Goal: Learn about a topic: Learn about a topic

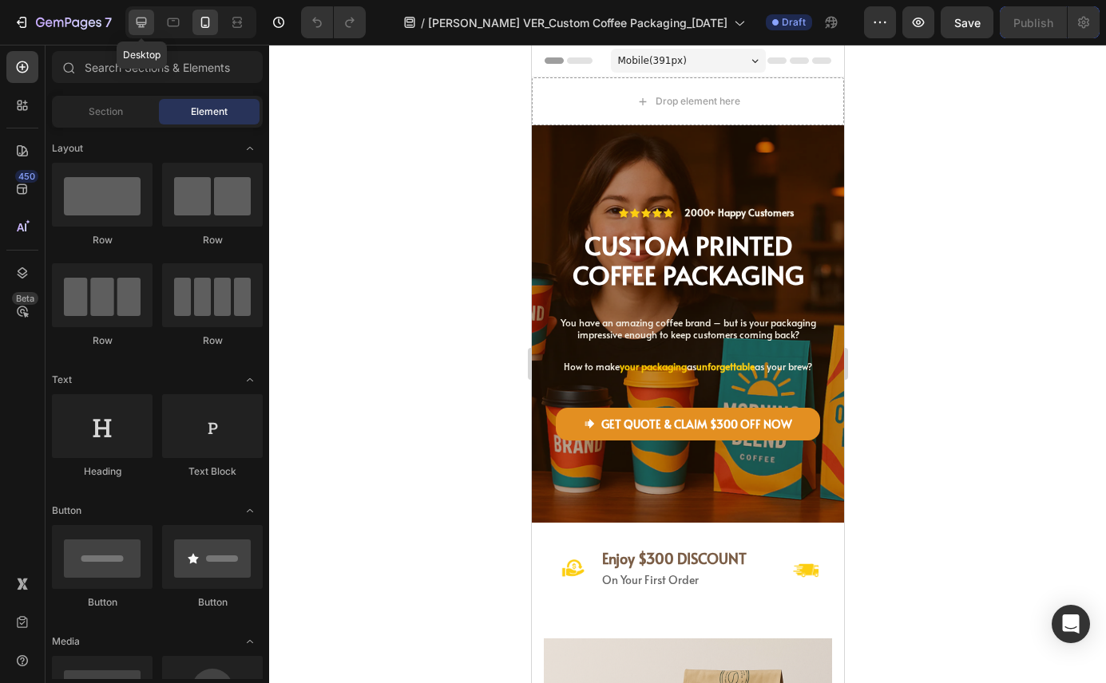
click at [149, 21] on icon at bounding box center [141, 22] width 16 height 16
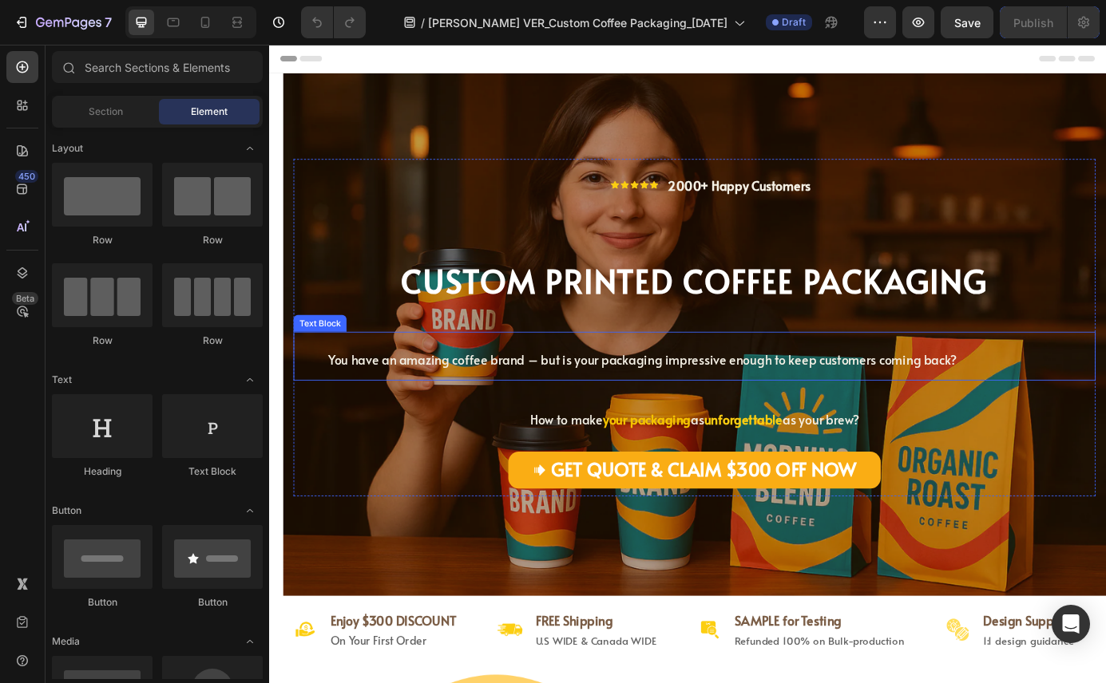
click at [528, 410] on span "You have an amazing coffee brand – but is your packaging impressive enough to k…" at bounding box center [696, 405] width 719 height 20
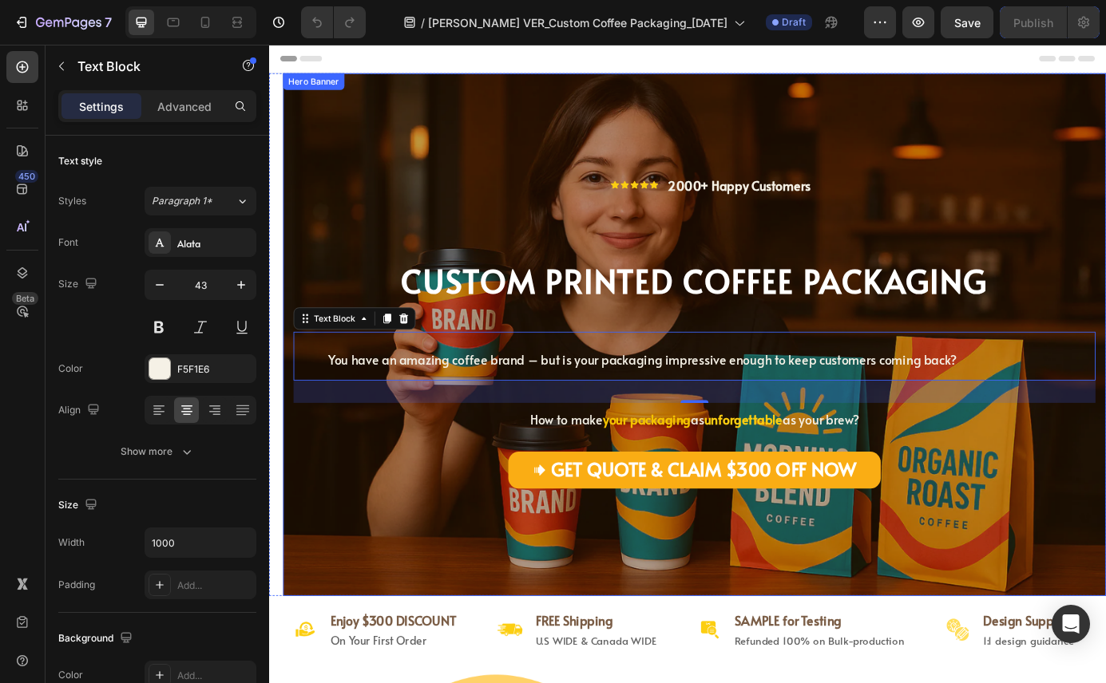
click at [466, 612] on div "Icon Icon Icon Icon Icon Icon List 2000+ Happy Customers Text Block Row CU STOM…" at bounding box center [756, 409] width 918 height 467
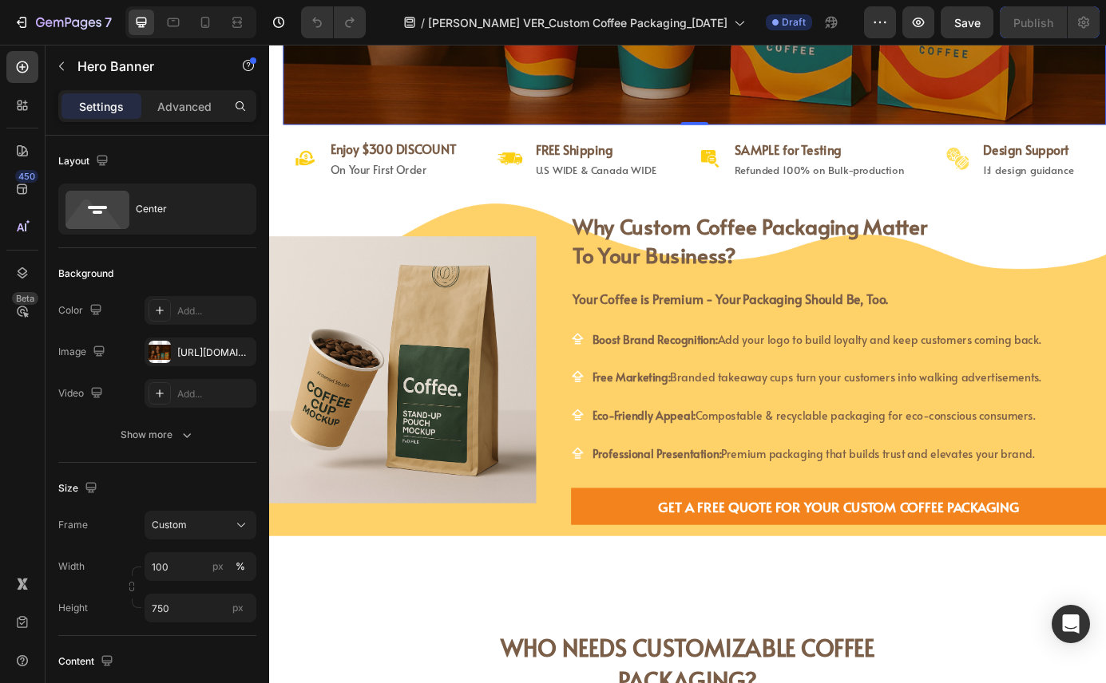
scroll to position [530, 0]
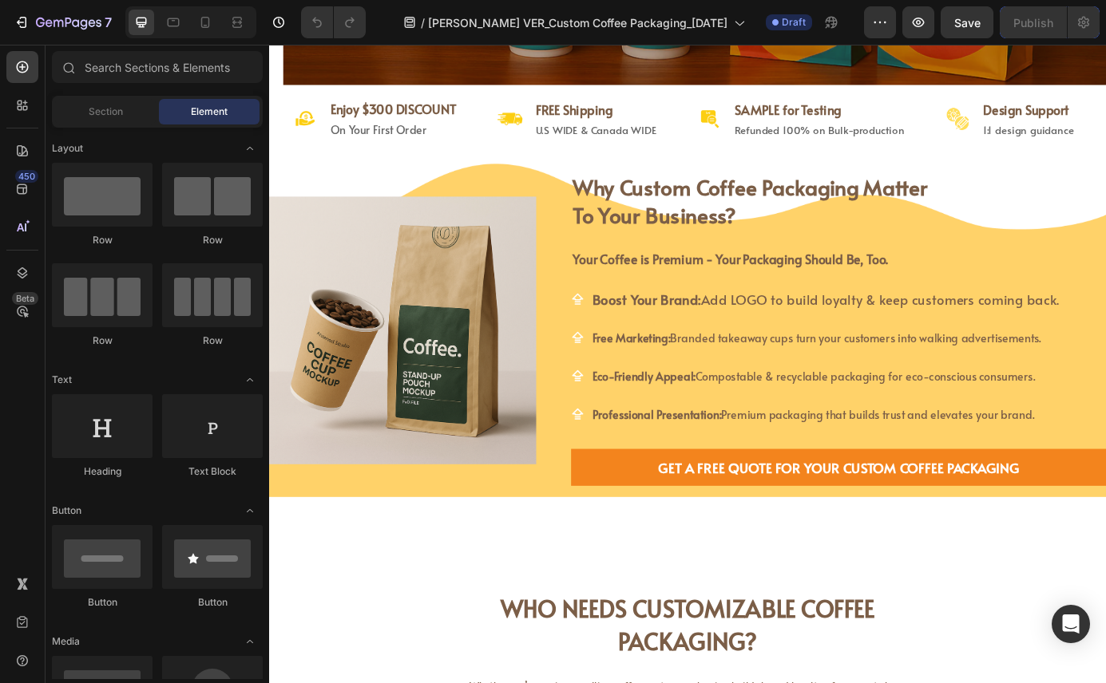
scroll to position [584, 0]
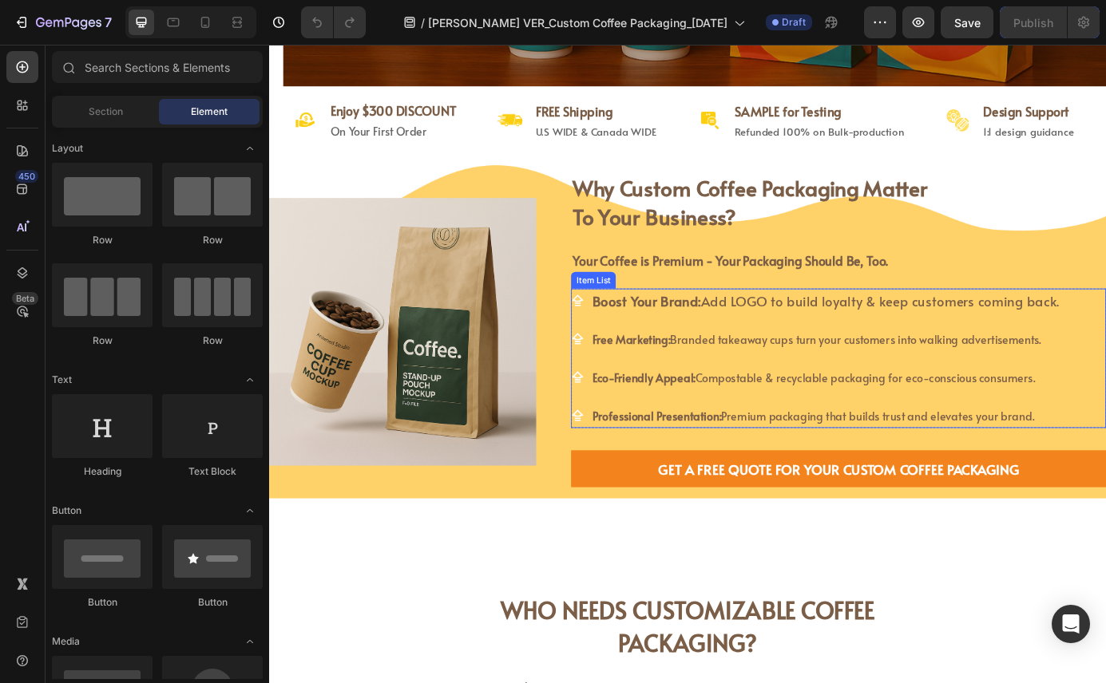
click at [699, 343] on strong "Boost Your Brand:" at bounding box center [701, 337] width 125 height 21
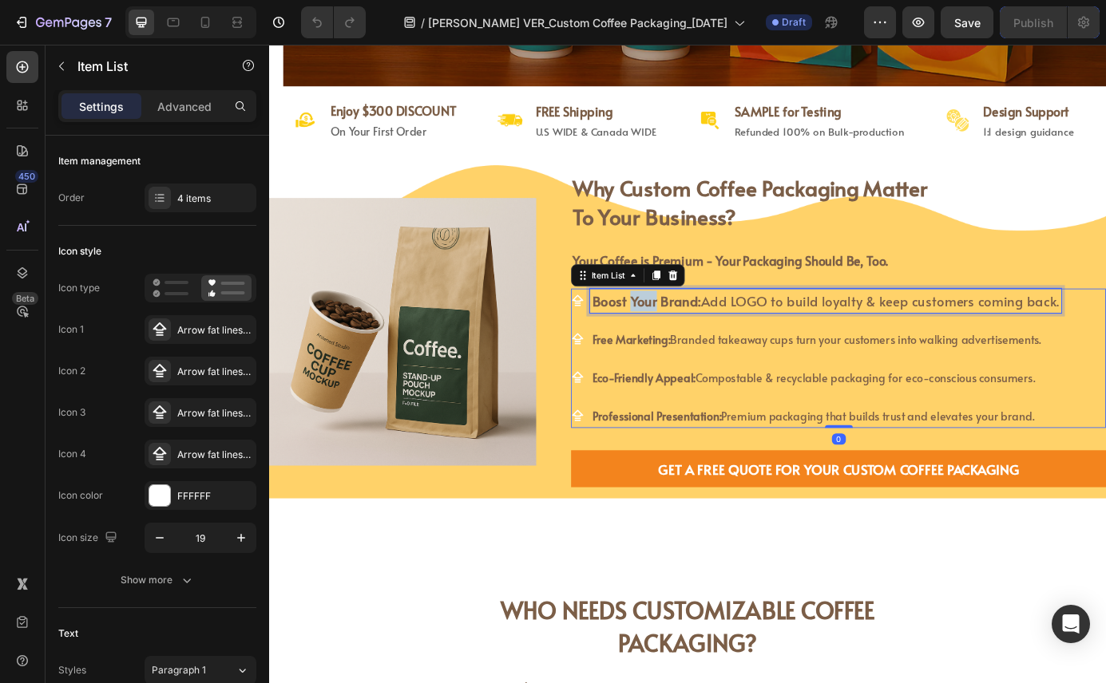
click at [699, 343] on strong "Boost Your Brand:" at bounding box center [701, 337] width 125 height 21
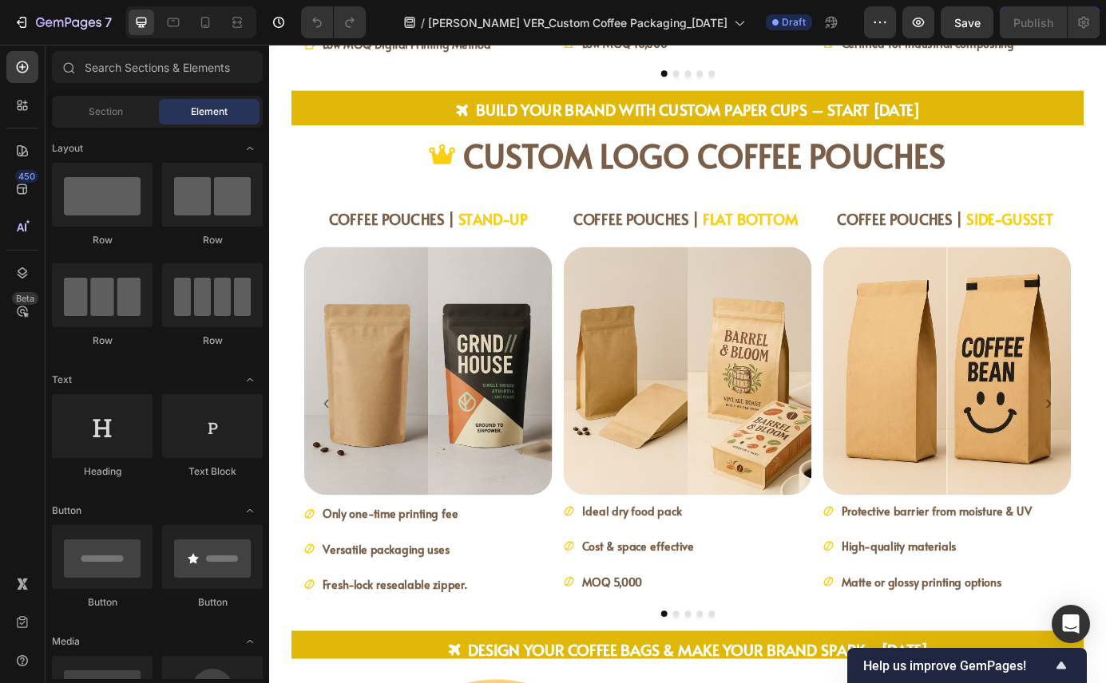
scroll to position [2155, 0]
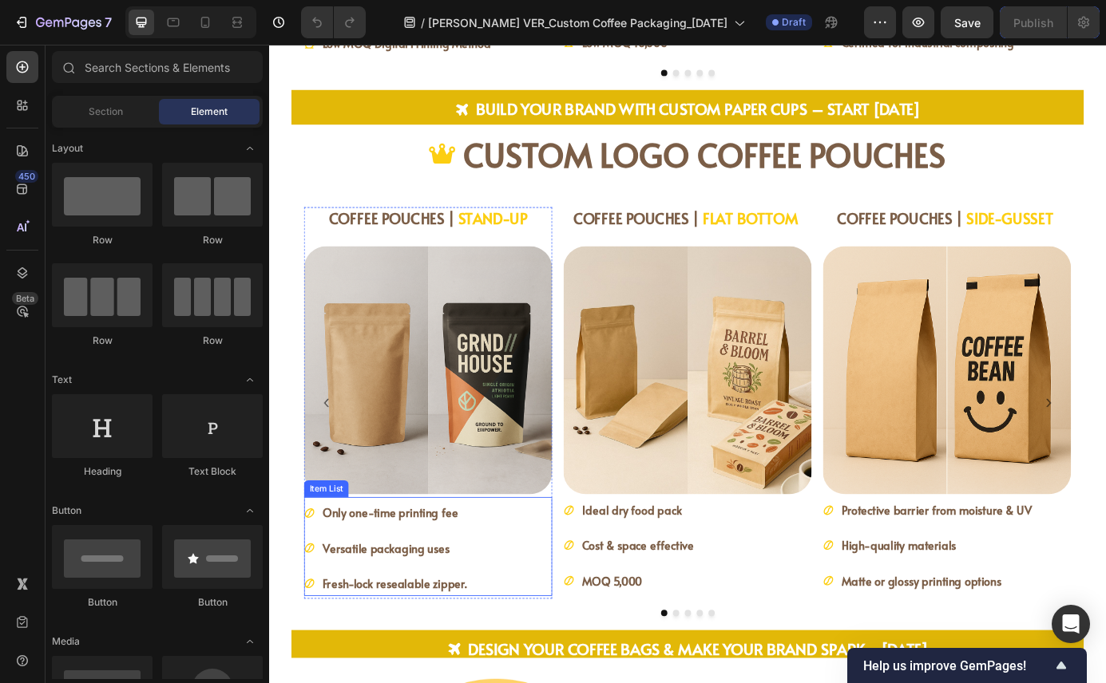
click at [502, 601] on div "Only one-time printing fee Versatile packaging uses Fresh-lock resealable zippe…" at bounding box center [451, 621] width 284 height 109
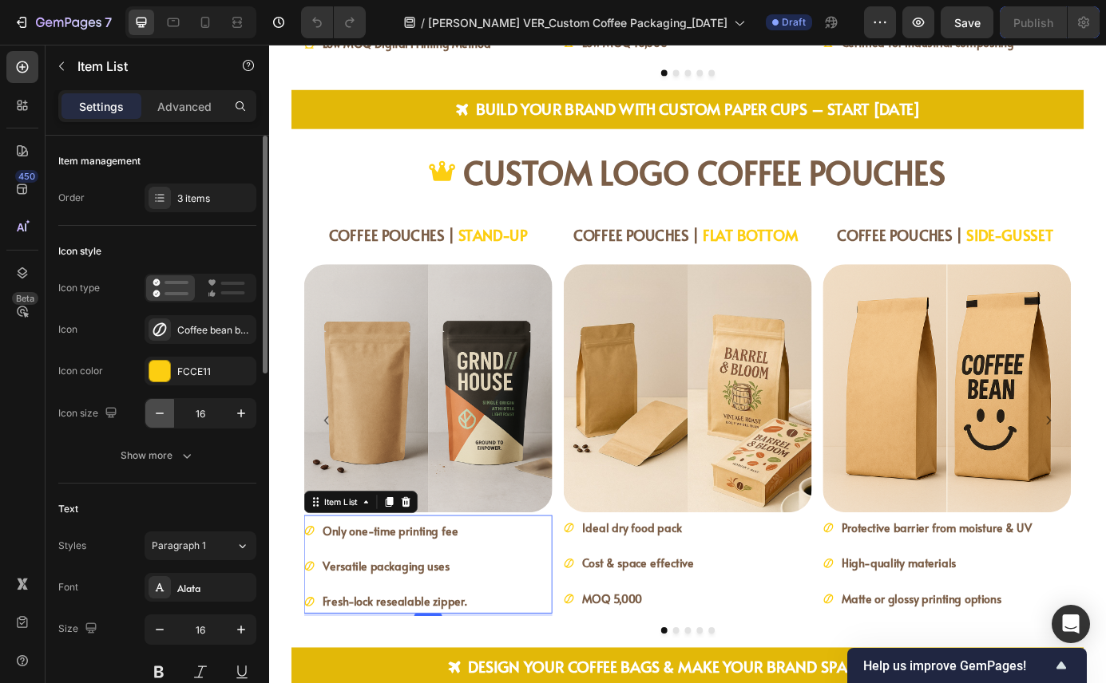
click at [157, 412] on icon "button" at bounding box center [160, 414] width 16 height 16
click at [235, 411] on icon "button" at bounding box center [241, 414] width 16 height 16
type input "16"
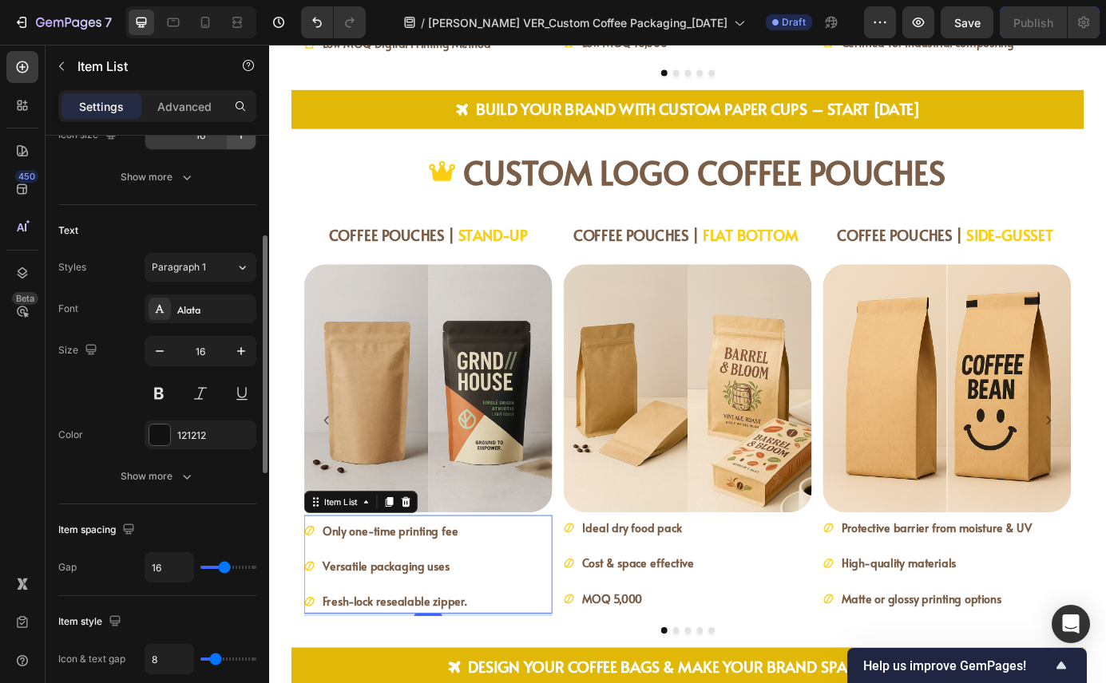
scroll to position [281, 0]
click at [164, 351] on icon "button" at bounding box center [160, 349] width 16 height 16
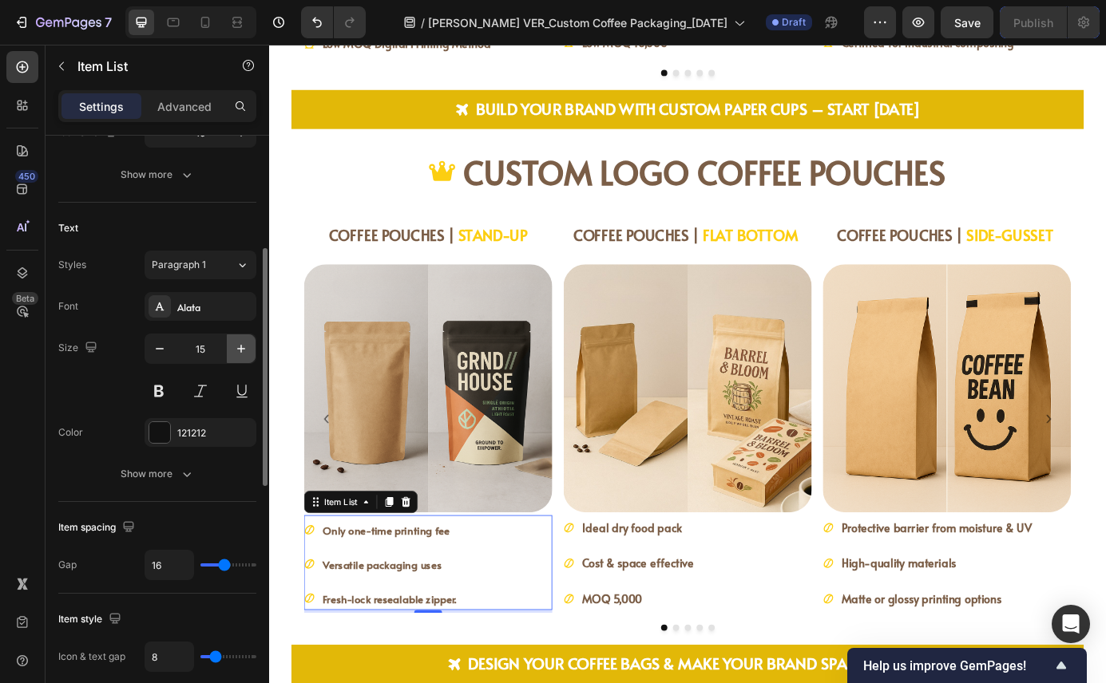
click at [237, 351] on icon "button" at bounding box center [241, 349] width 16 height 16
type input "16"
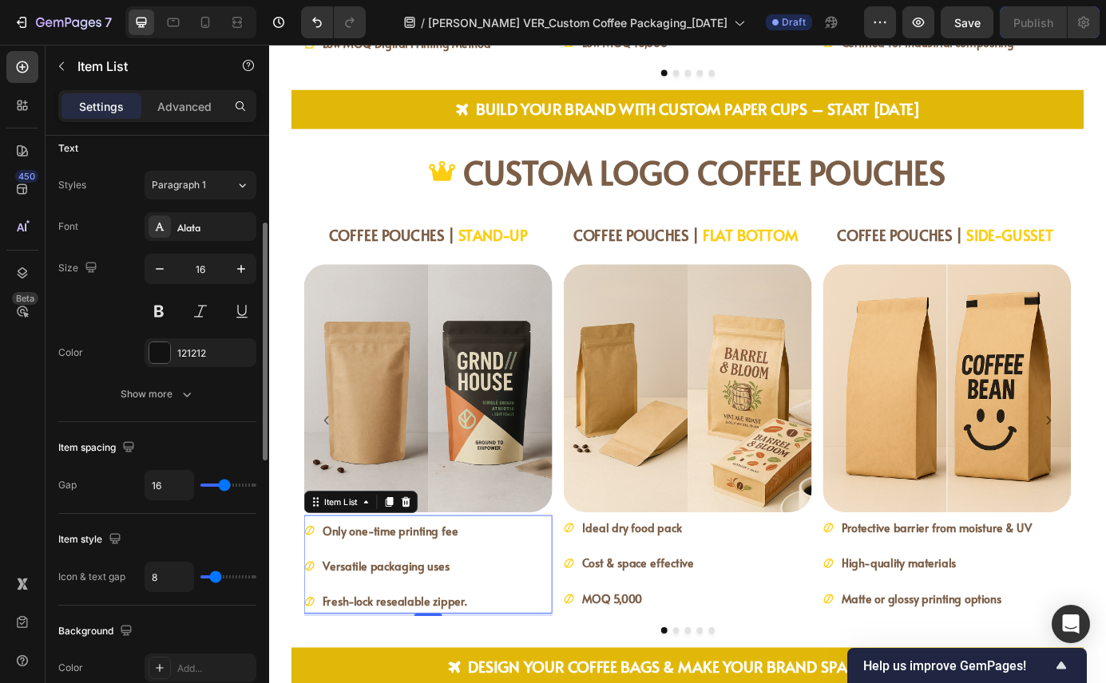
scroll to position [382, 0]
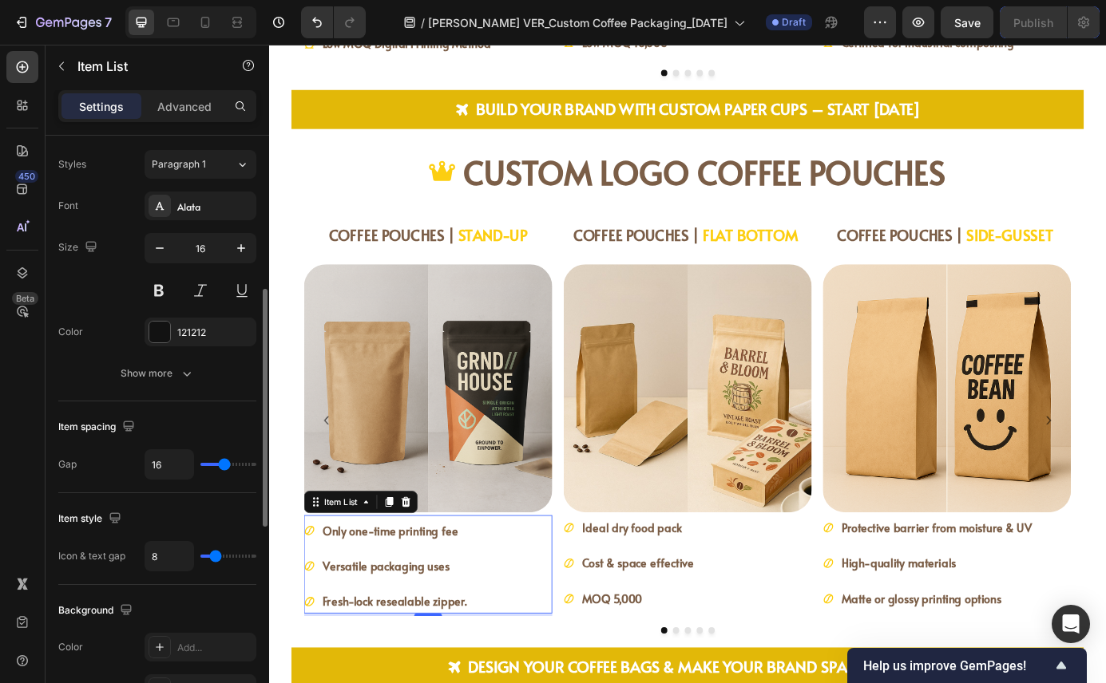
type input "15"
type input "14"
type input "13"
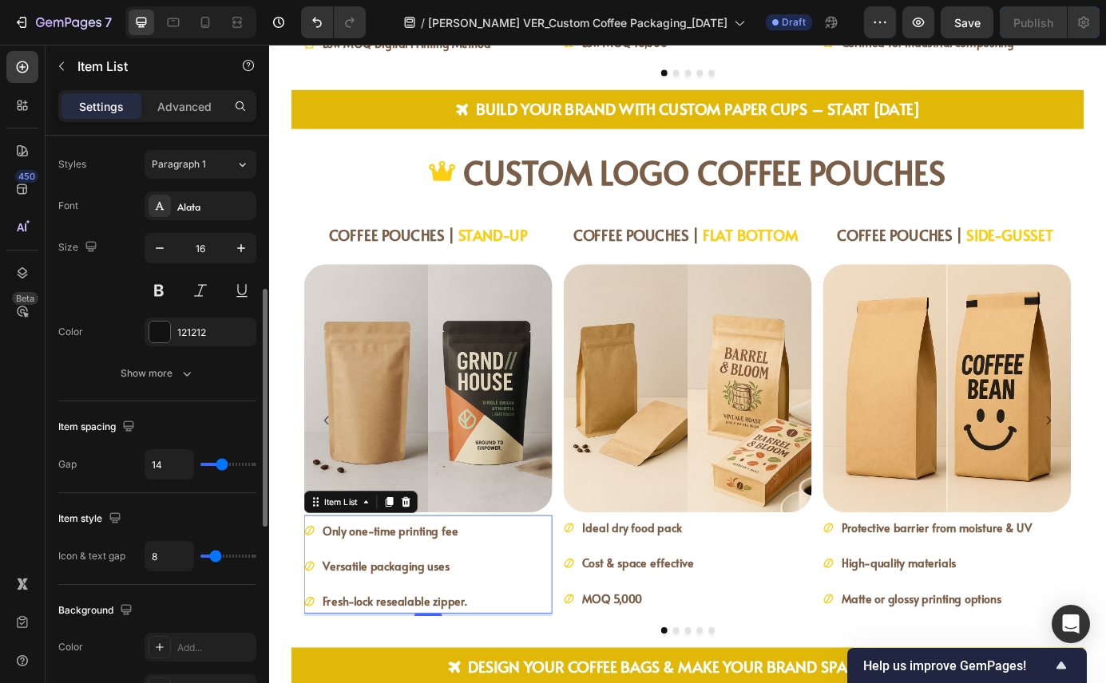
type input "13"
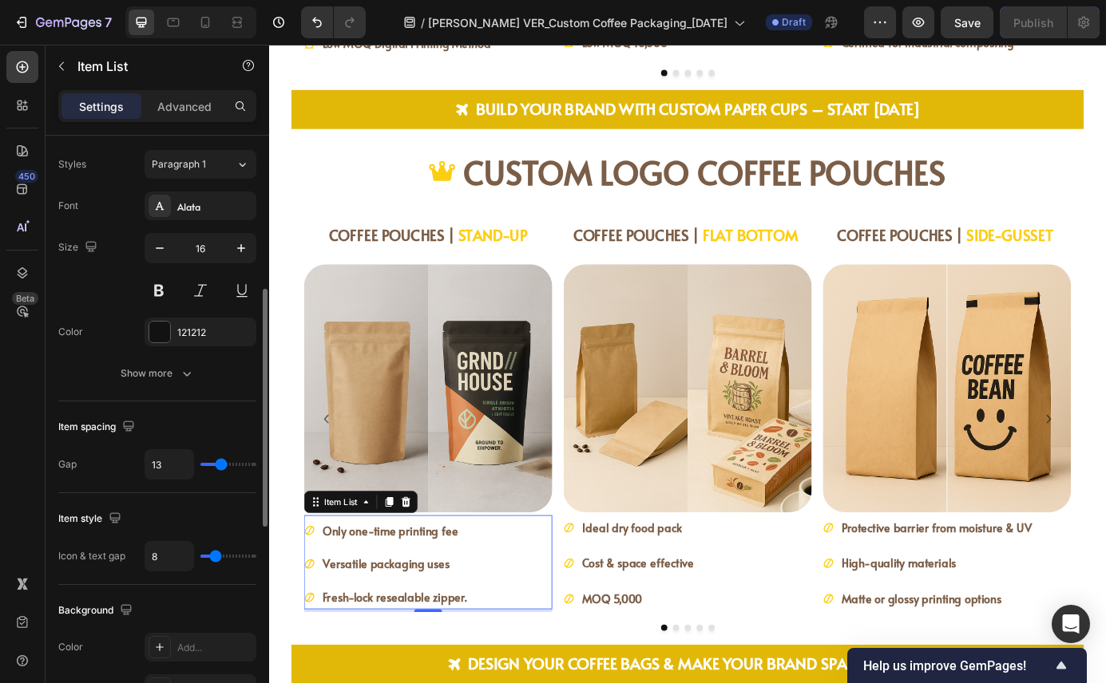
type input "12"
type input "11"
type input "10"
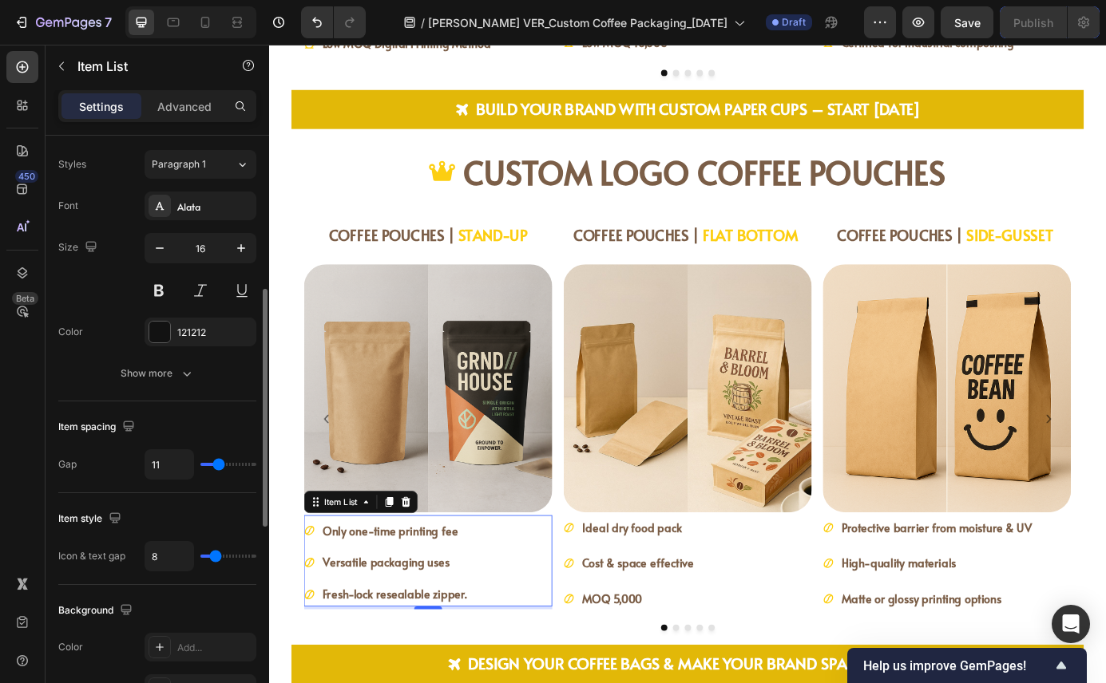
type input "10"
type input "9"
type input "8"
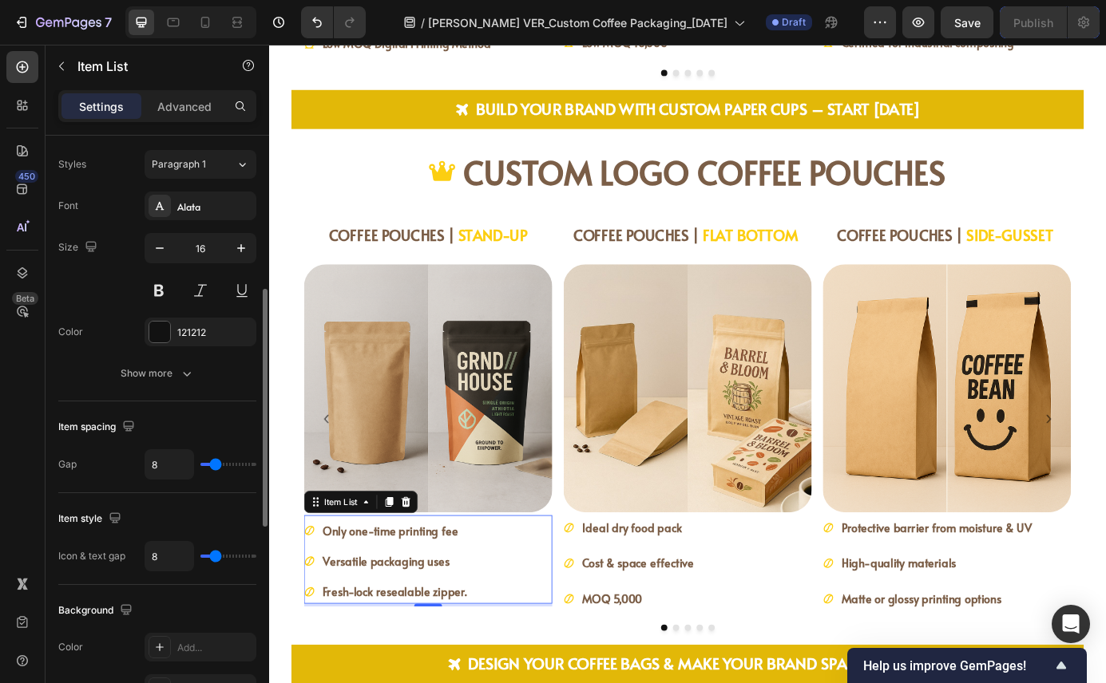
type input "7"
drag, startPoint x: 224, startPoint y: 468, endPoint x: 214, endPoint y: 467, distance: 10.4
type input "7"
click at [214, 466] on input "range" at bounding box center [228, 464] width 56 height 3
click at [538, 632] on div "Only one-time printing fee Versatile packaging uses Fresh-lock resealable zippe…" at bounding box center [451, 635] width 284 height 94
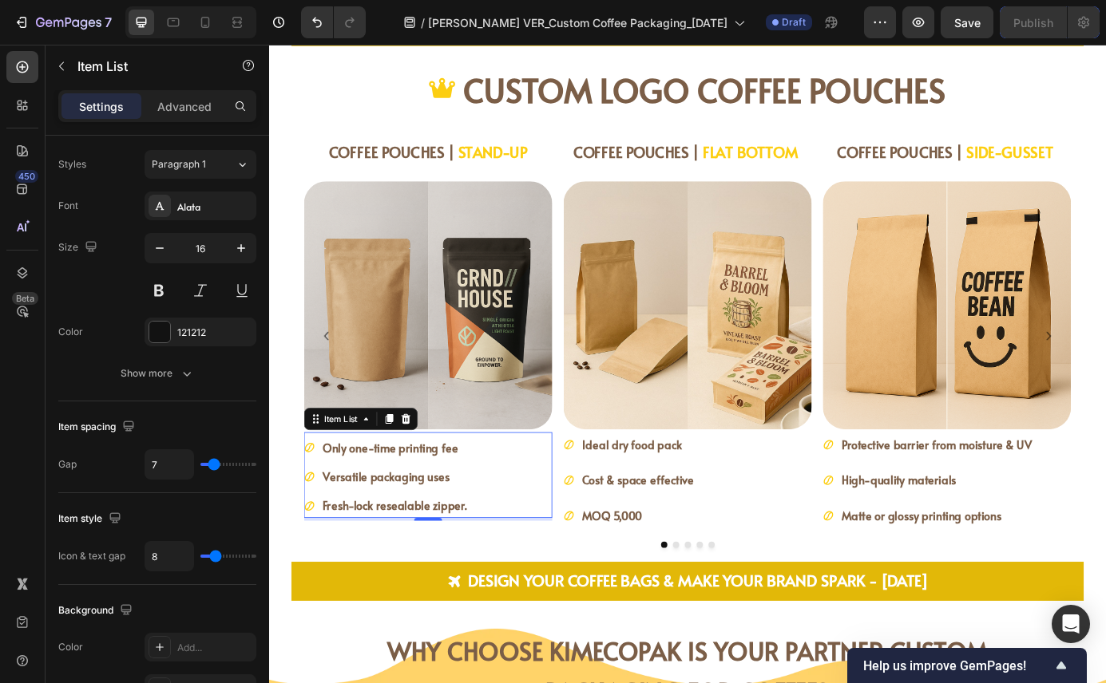
scroll to position [2263, 0]
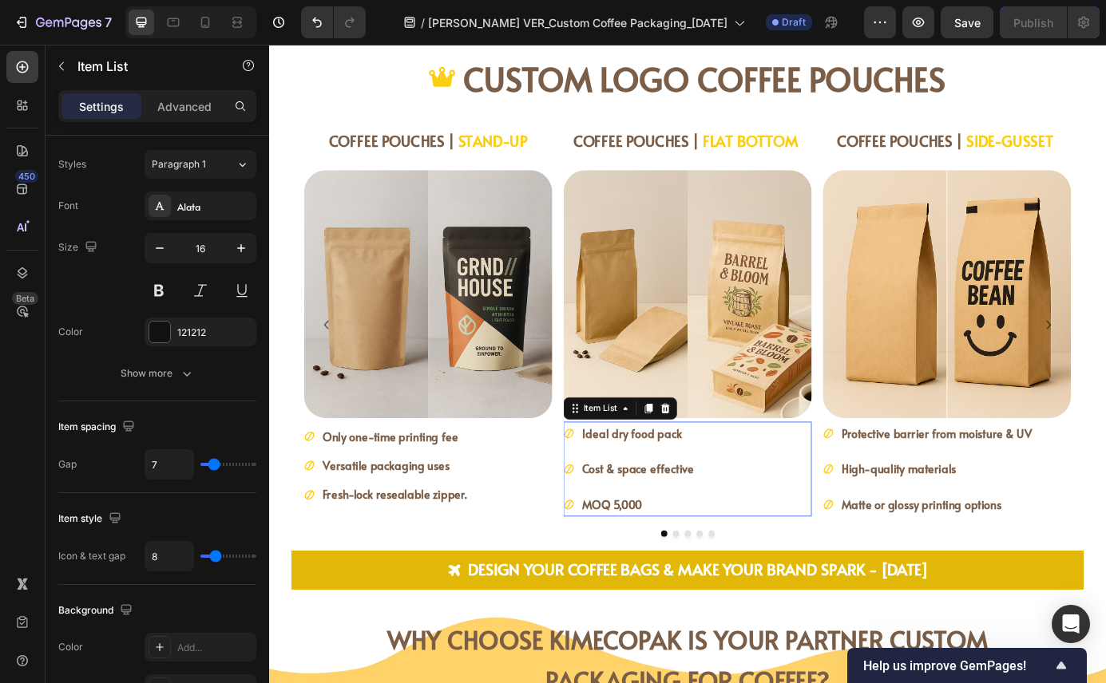
click at [814, 526] on div "Ideal dry food pack Cost & space effective MOQ 5,000" at bounding box center [748, 531] width 284 height 109
type input "18"
type input "17"
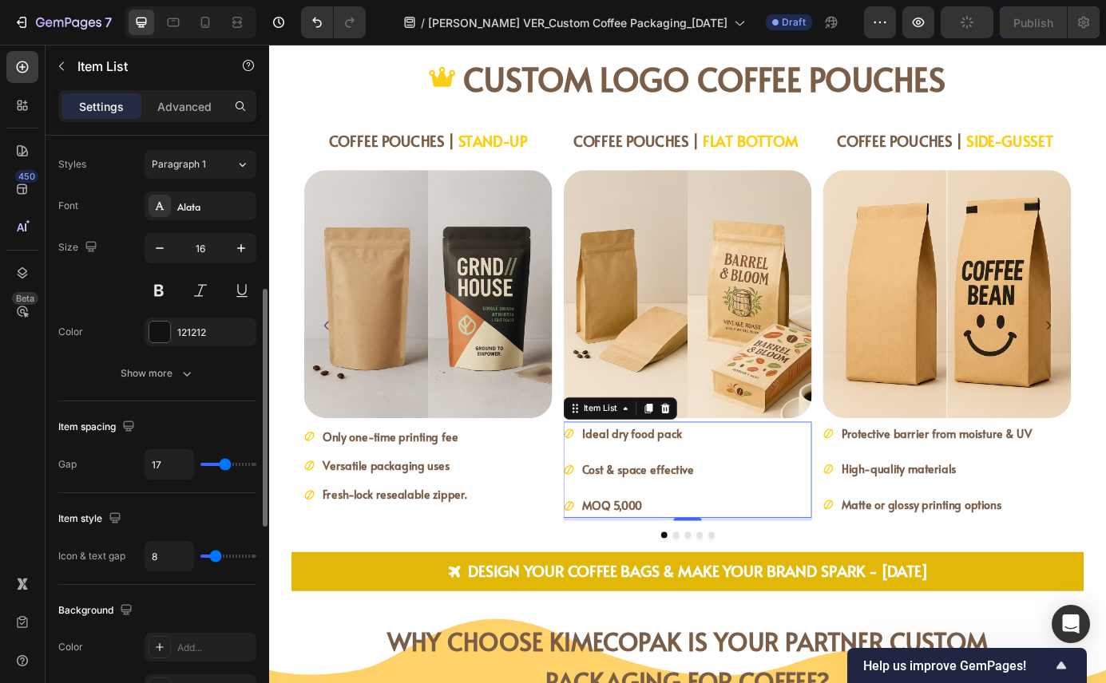
type input "16"
type input "15"
type input "14"
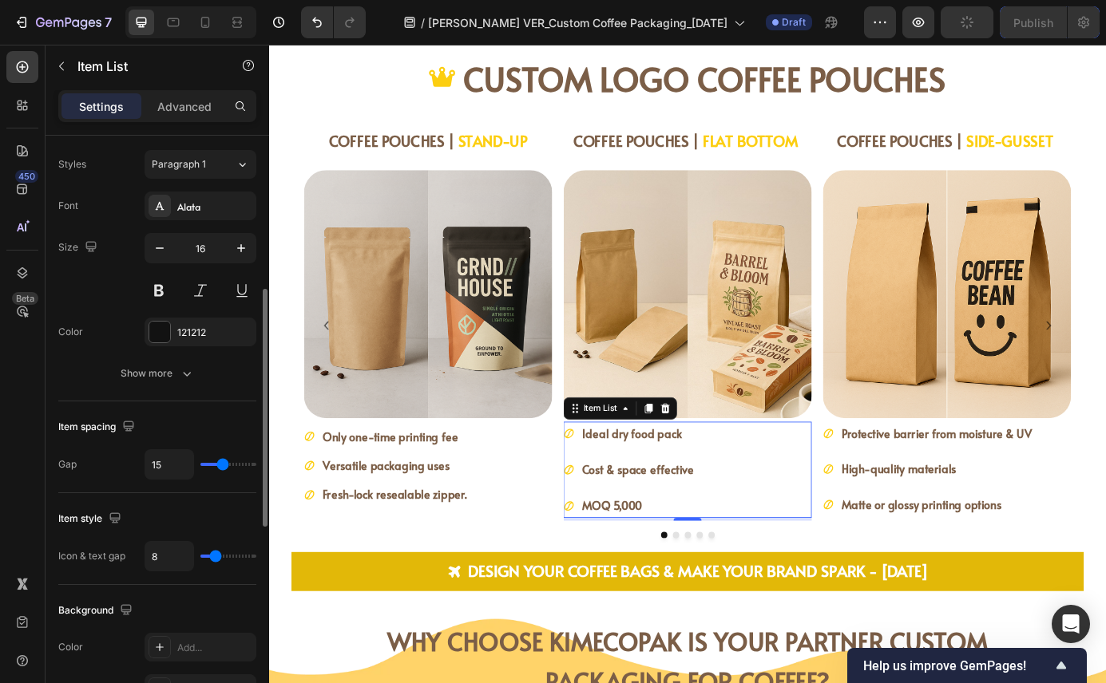
type input "14"
type input "13"
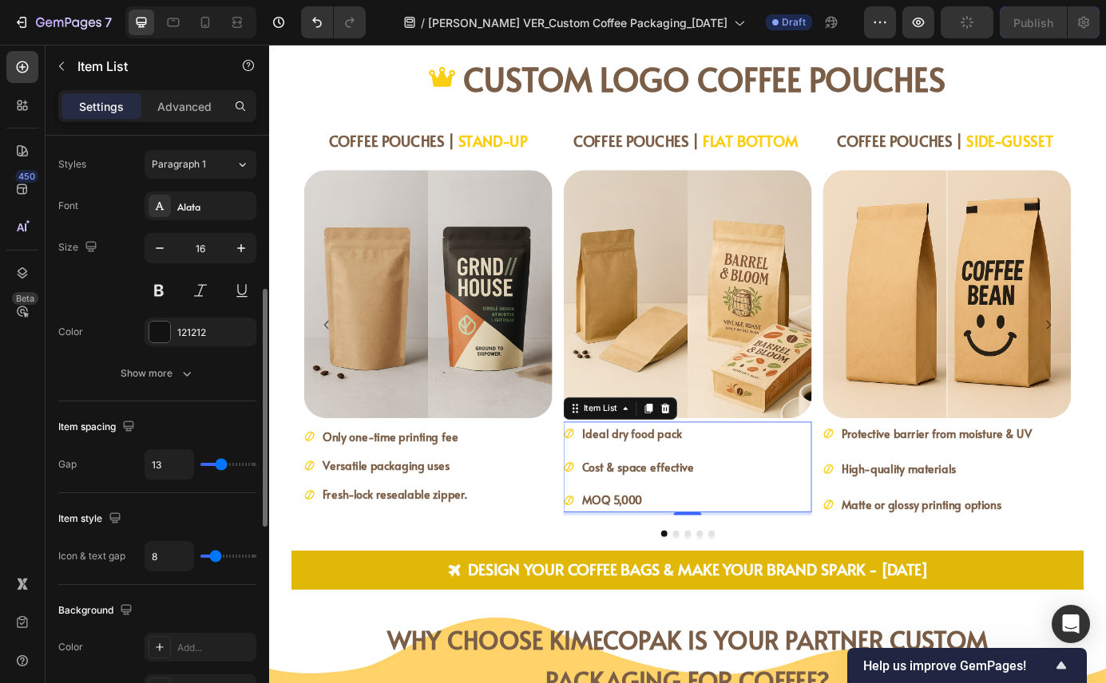
type input "12"
type input "11"
type input "10"
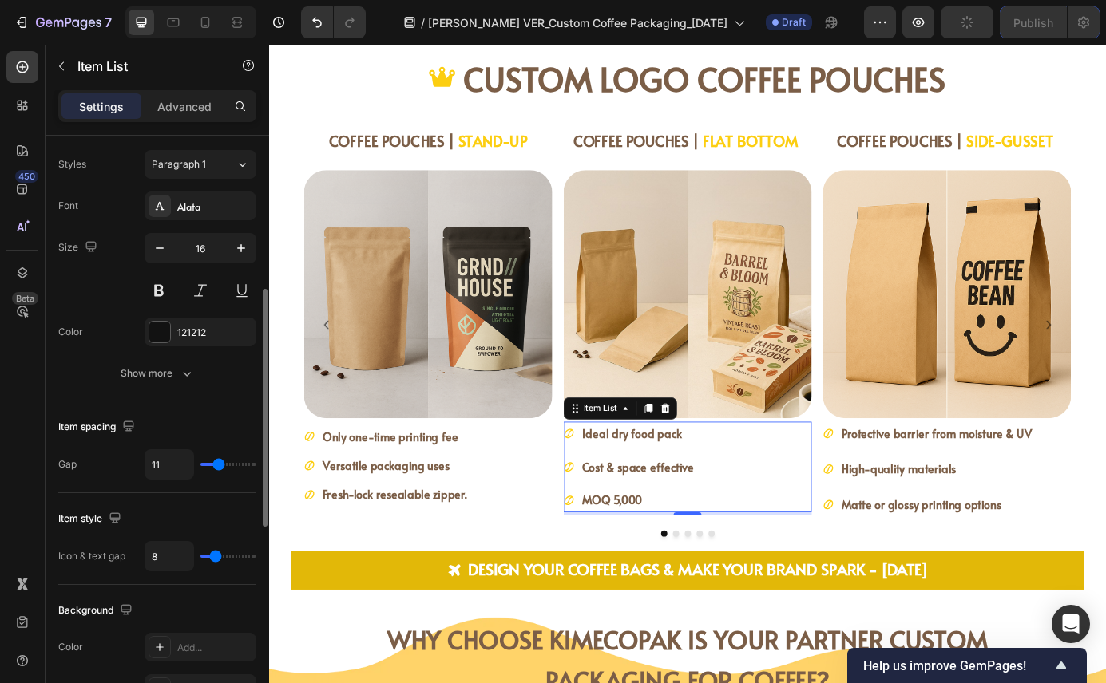
type input "10"
type input "9"
type input "8"
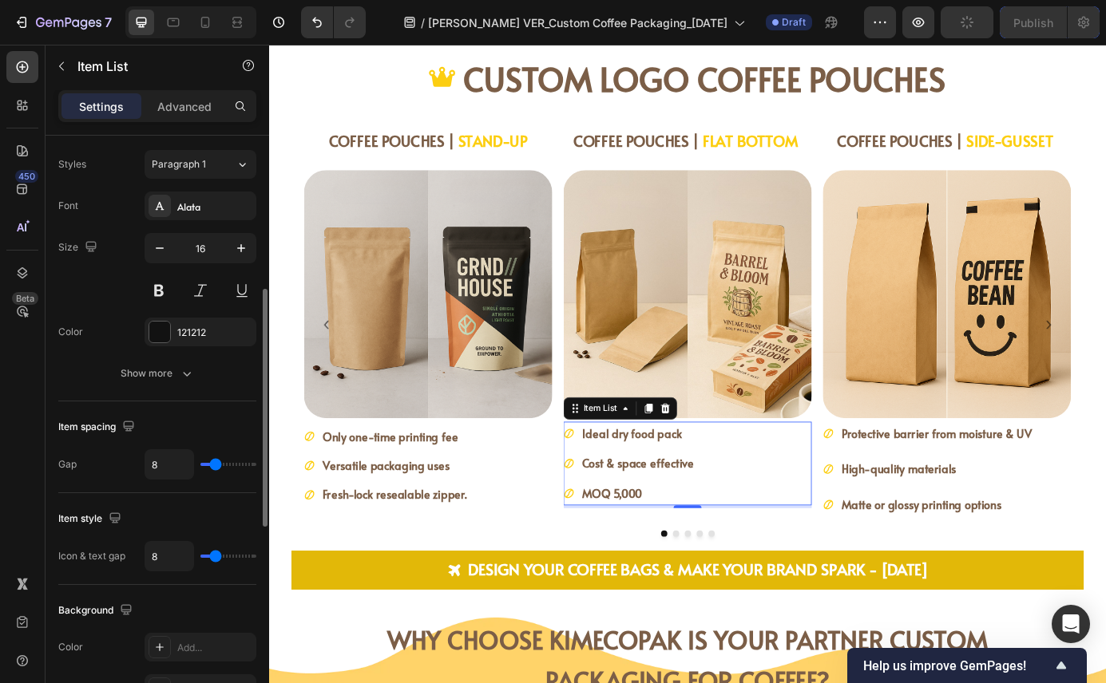
type input "7"
type input "6"
type input "7"
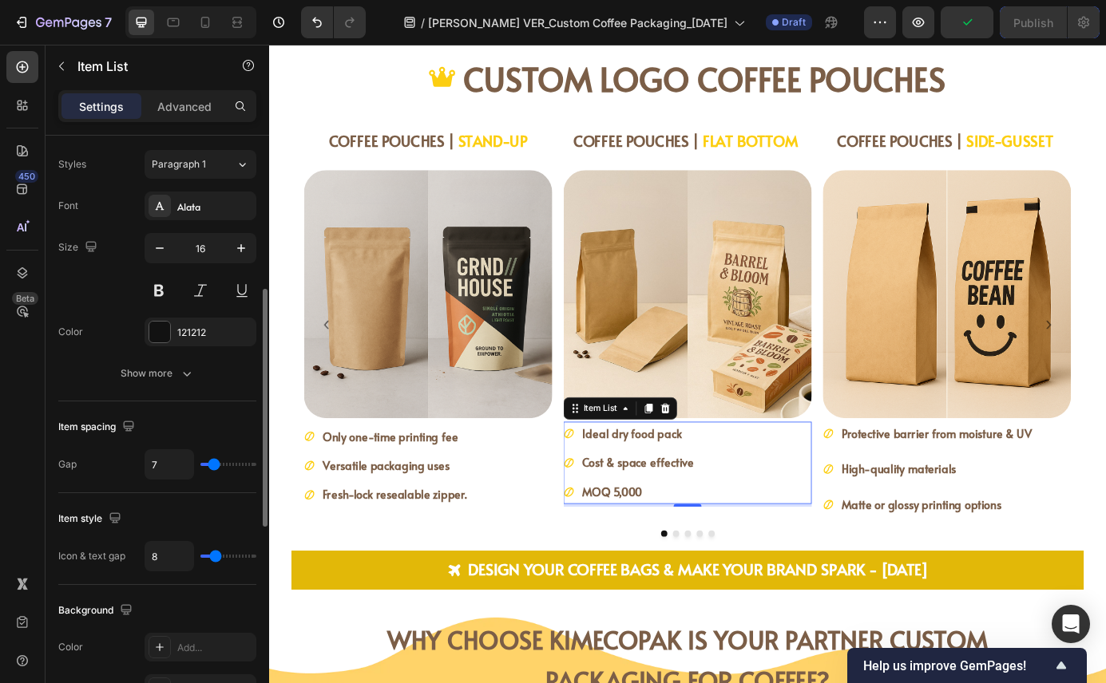
drag, startPoint x: 226, startPoint y: 464, endPoint x: 214, endPoint y: 463, distance: 12.0
type input "7"
click at [214, 463] on input "range" at bounding box center [228, 464] width 56 height 3
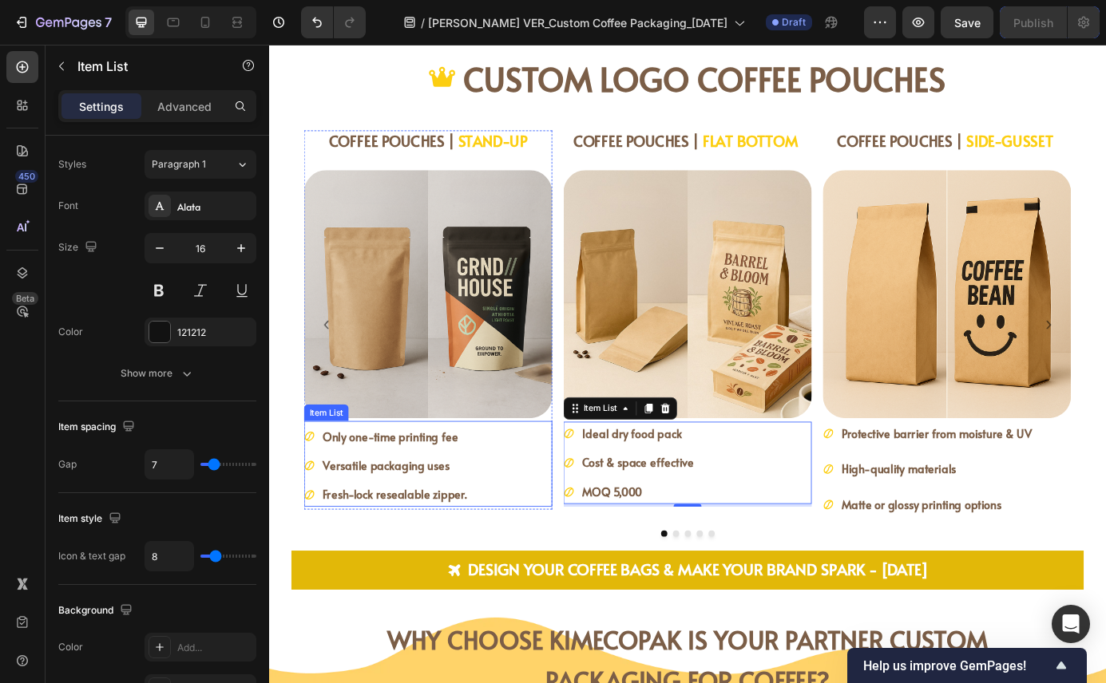
click at [525, 521] on div "Only one-time printing fee Versatile packaging uses Fresh-lock resealable zippe…" at bounding box center [451, 527] width 284 height 94
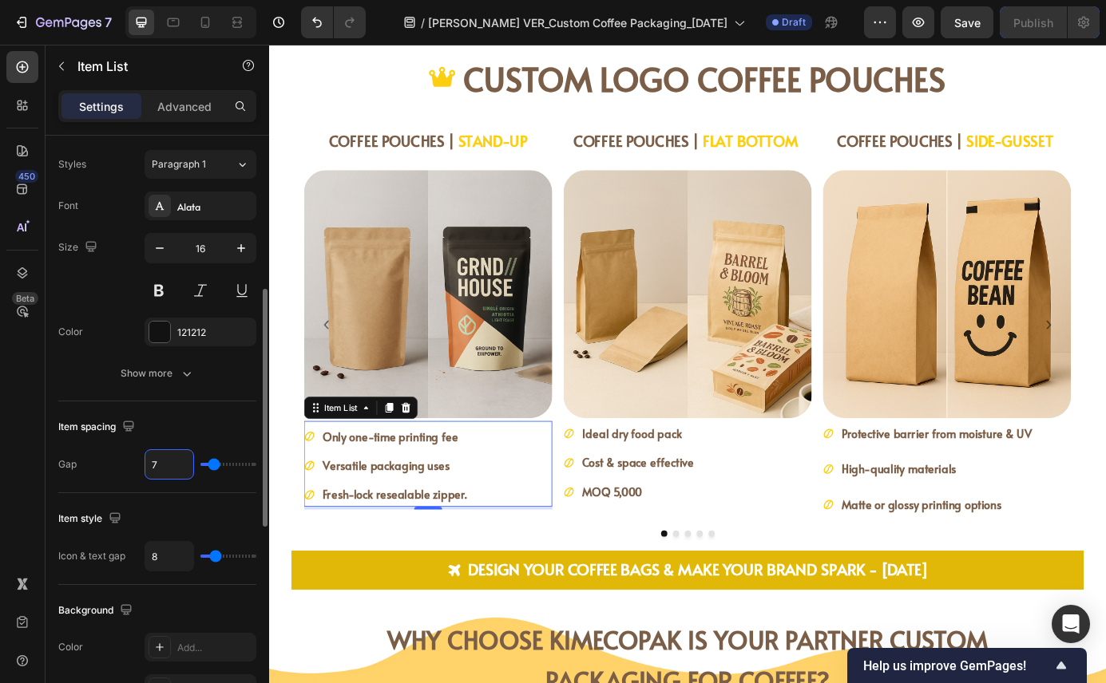
click at [168, 470] on input "7" at bounding box center [169, 464] width 48 height 29
type input "6"
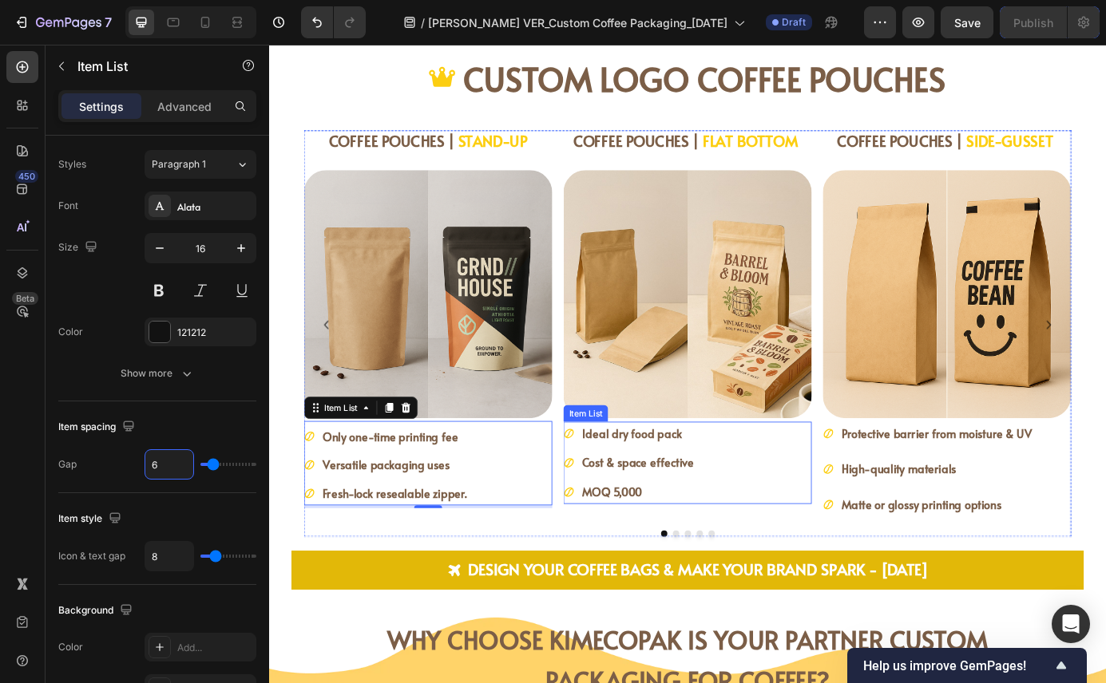
click at [802, 515] on div "Ideal dry food pack Cost & space effective MOQ 5,000" at bounding box center [748, 524] width 284 height 94
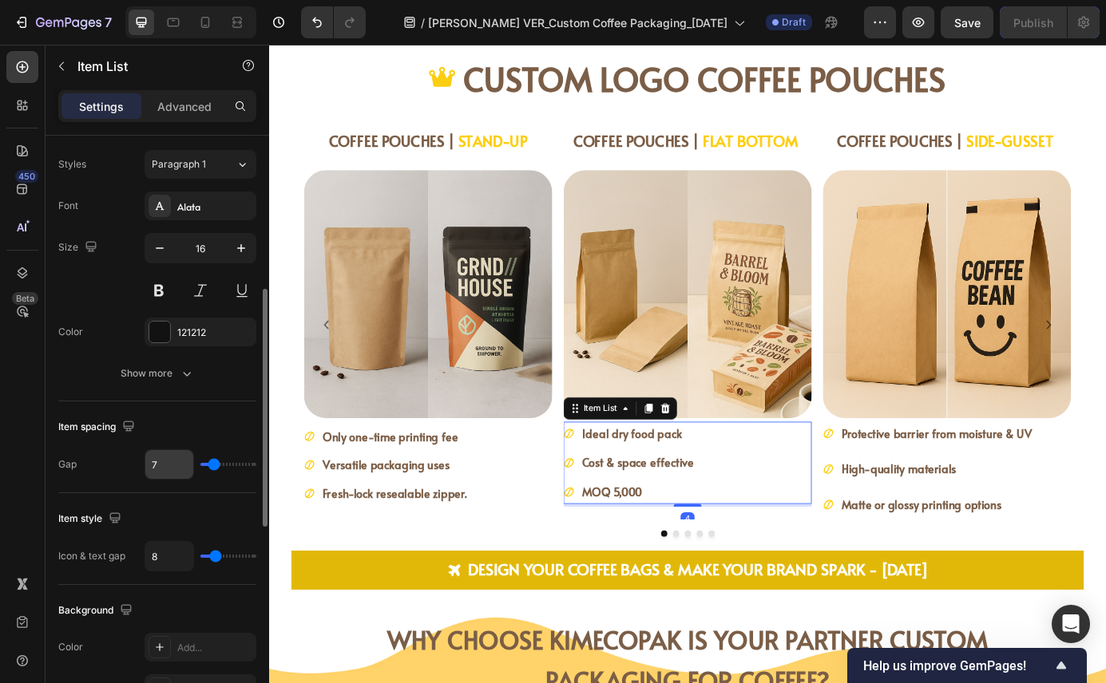
click at [171, 470] on input "7" at bounding box center [169, 464] width 48 height 29
type input "6"
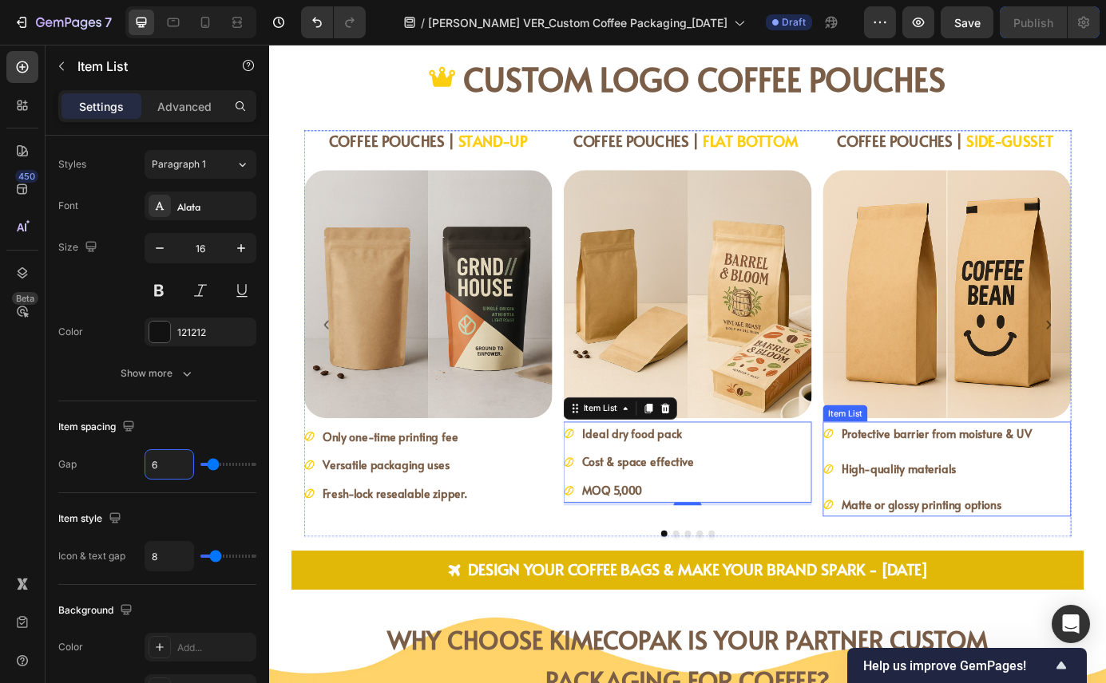
click at [1105, 521] on div "Protective barrier from moisture & UV High-quality materials Matte or glossy pr…" at bounding box center [1045, 531] width 284 height 109
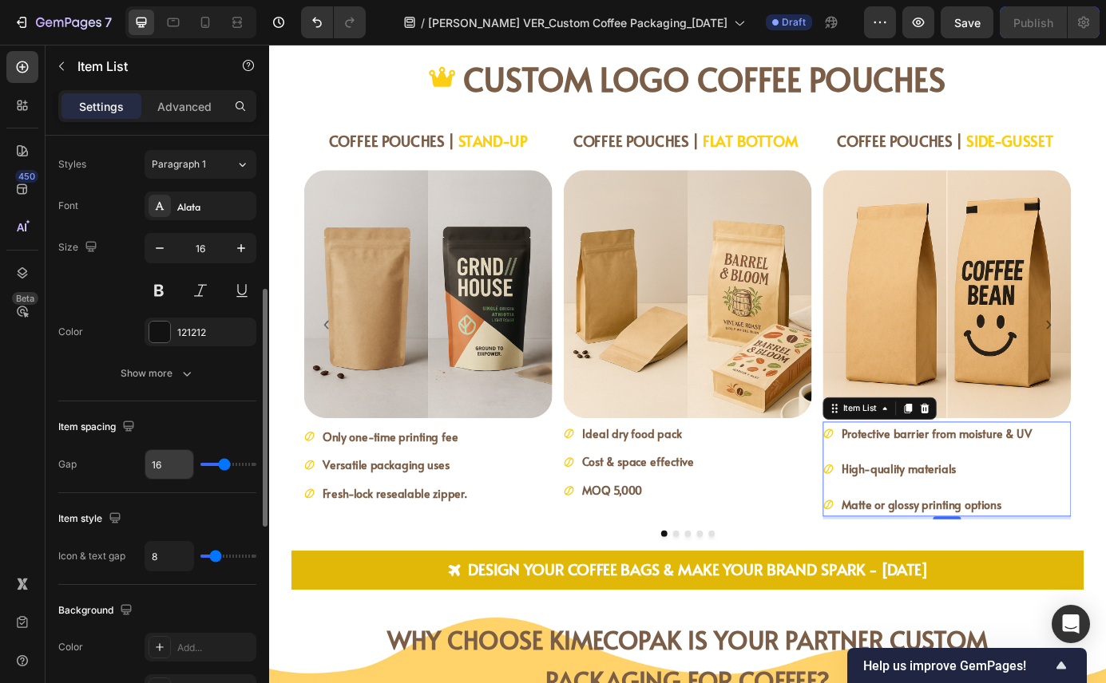
click at [173, 456] on input "16" at bounding box center [169, 464] width 48 height 29
type input "6"
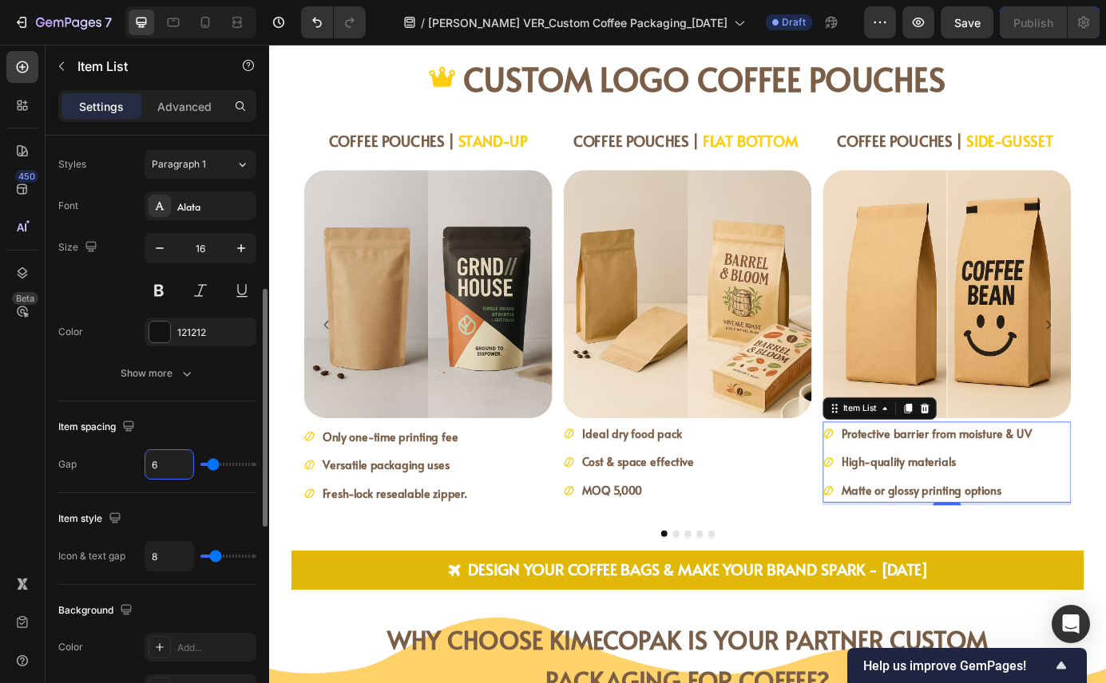
type input "6"
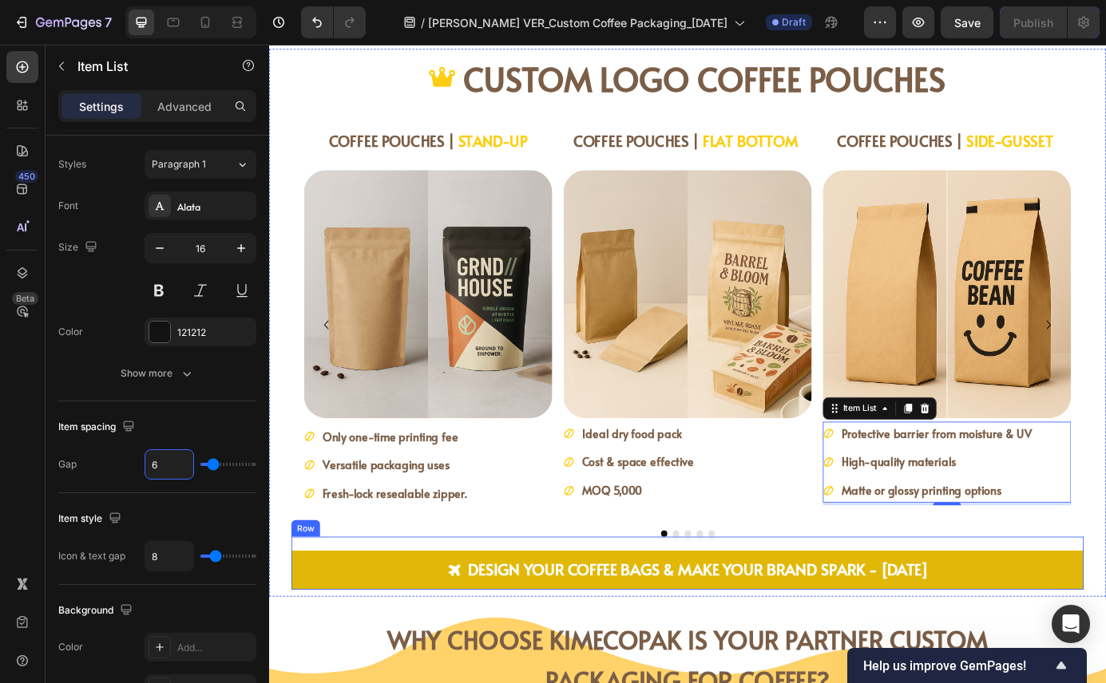
click at [506, 595] on div "COFFEE POUCHES | STAND-UP Heading Image Only one-time printing fee Versatile pa…" at bounding box center [748, 376] width 878 height 466
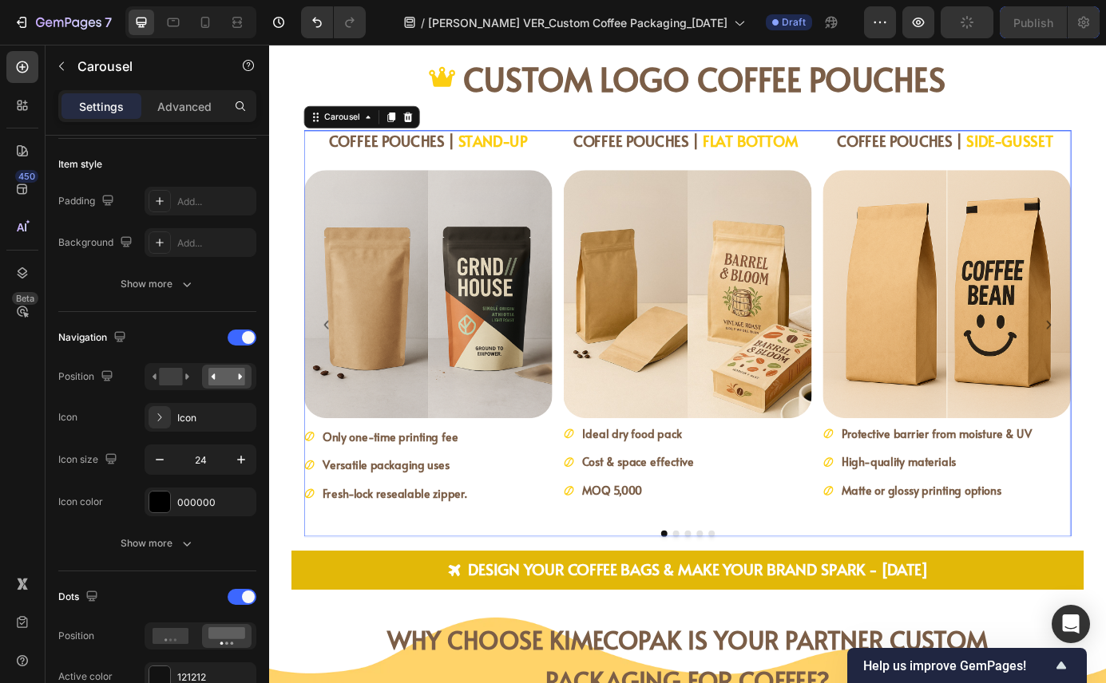
scroll to position [0, 0]
